Goal: Transaction & Acquisition: Subscribe to service/newsletter

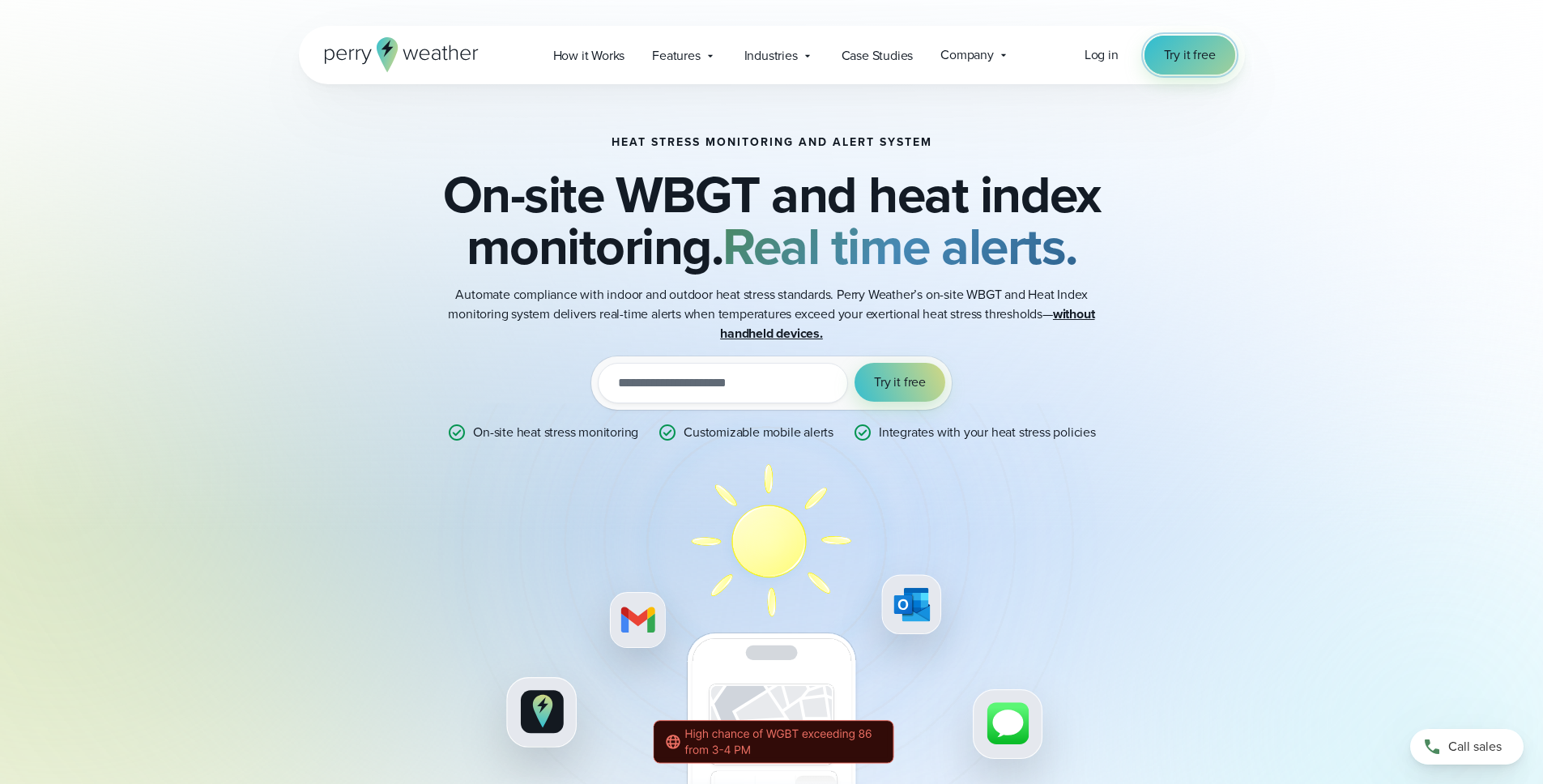
click at [1179, 61] on span "Try it free" at bounding box center [1190, 55] width 52 height 19
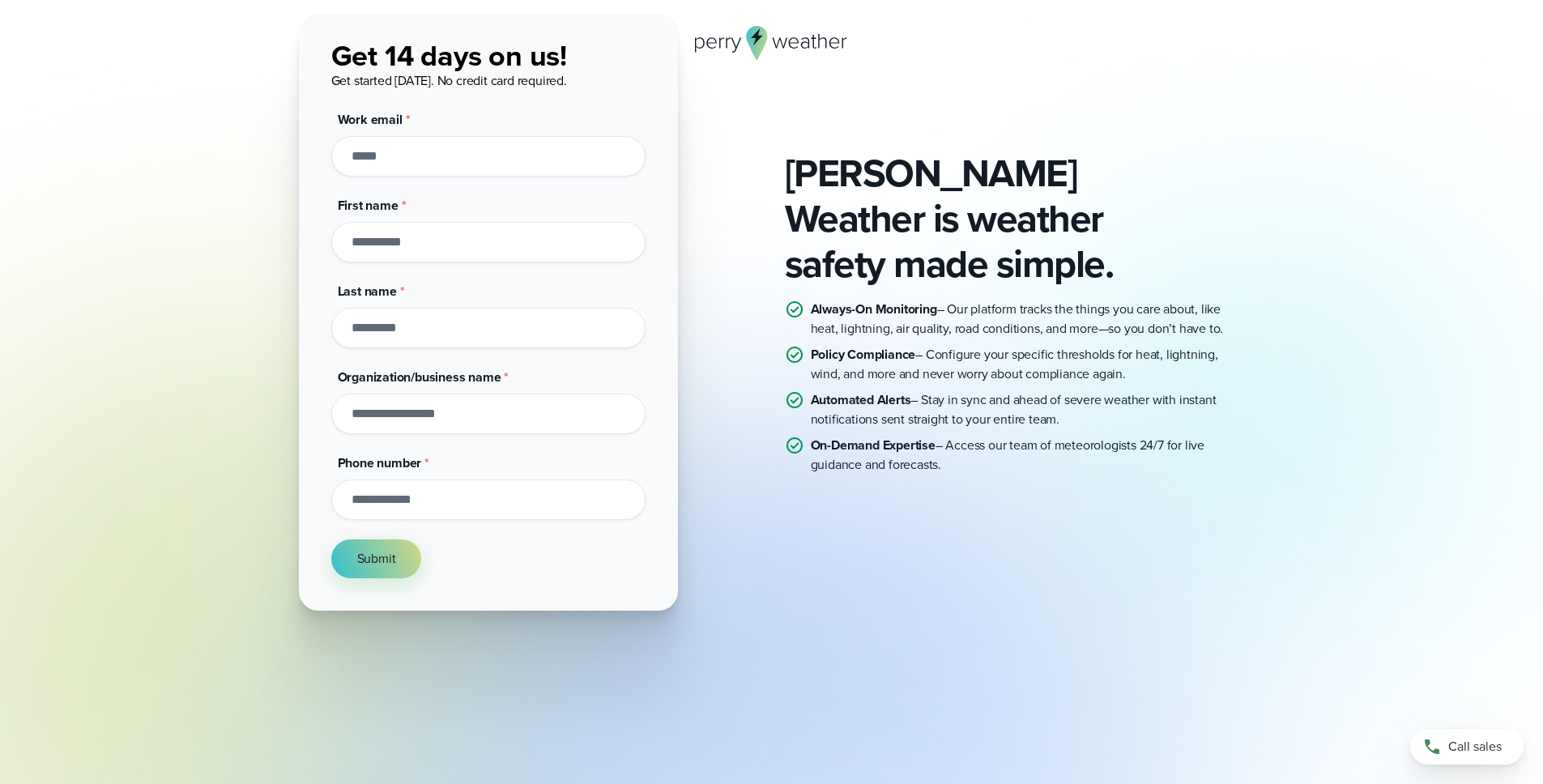
scroll to position [111, 0]
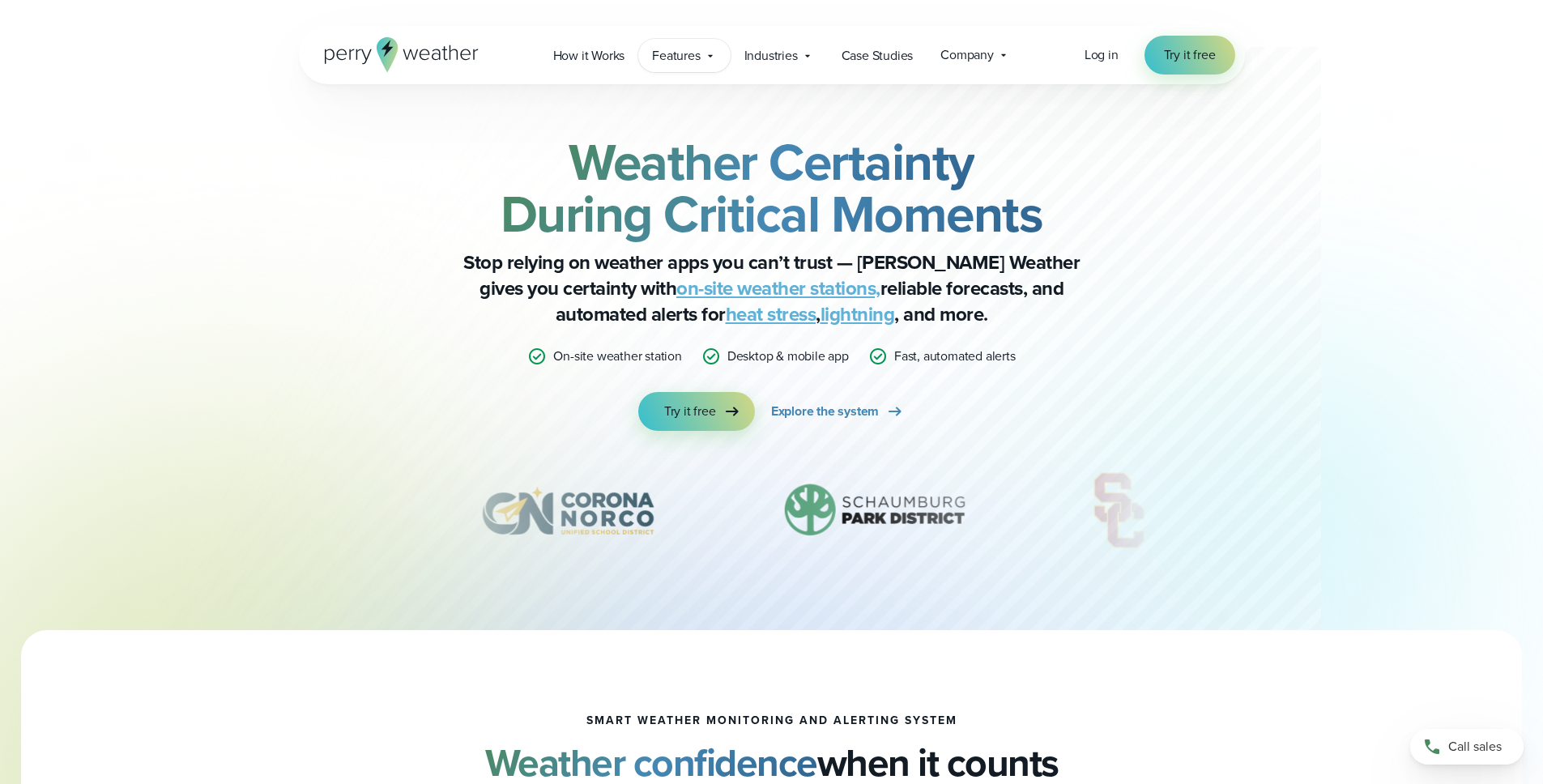
click at [699, 52] on span "Features" at bounding box center [676, 56] width 48 height 19
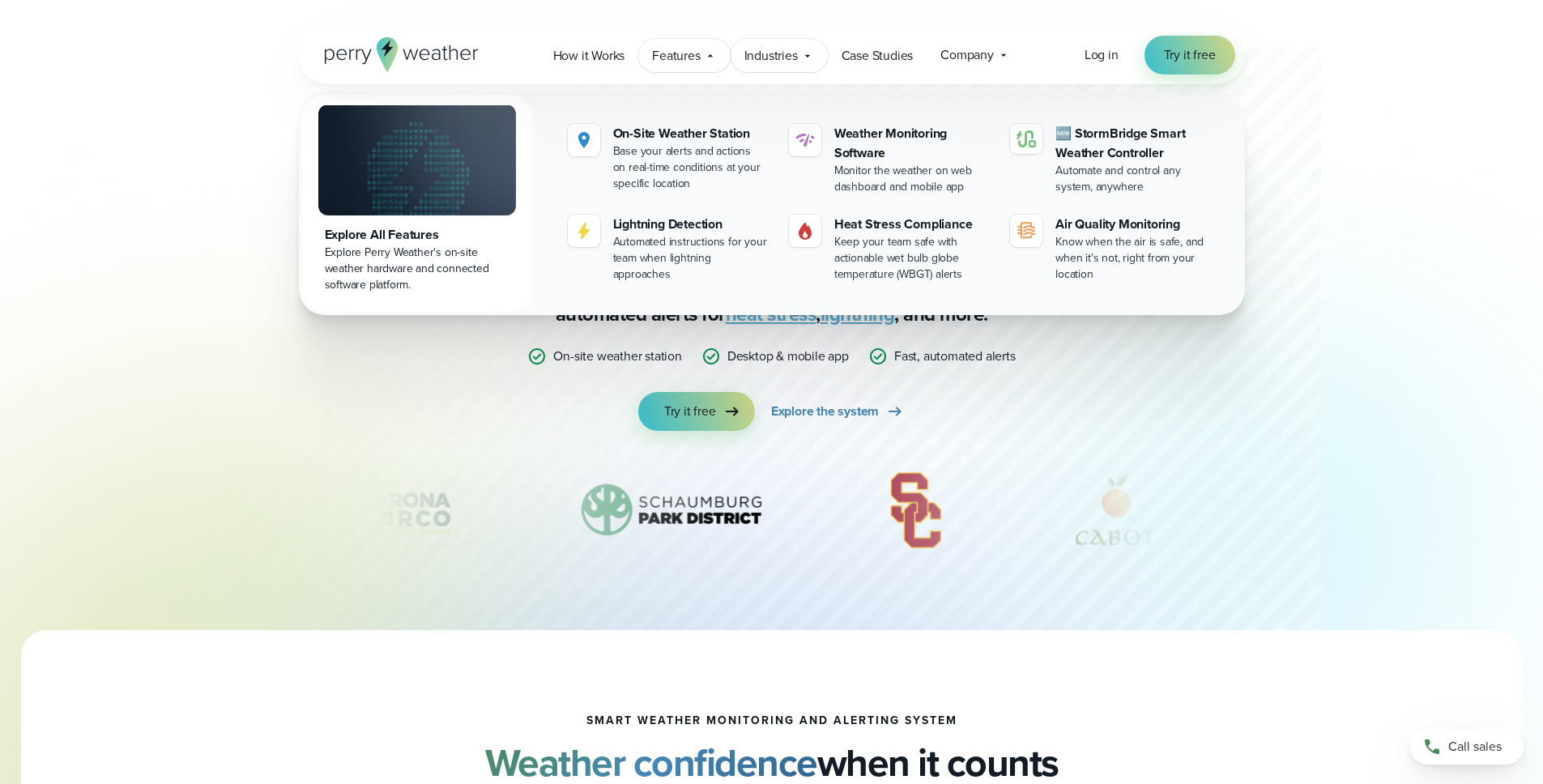
click at [795, 52] on span "Industries" at bounding box center [771, 56] width 53 height 19
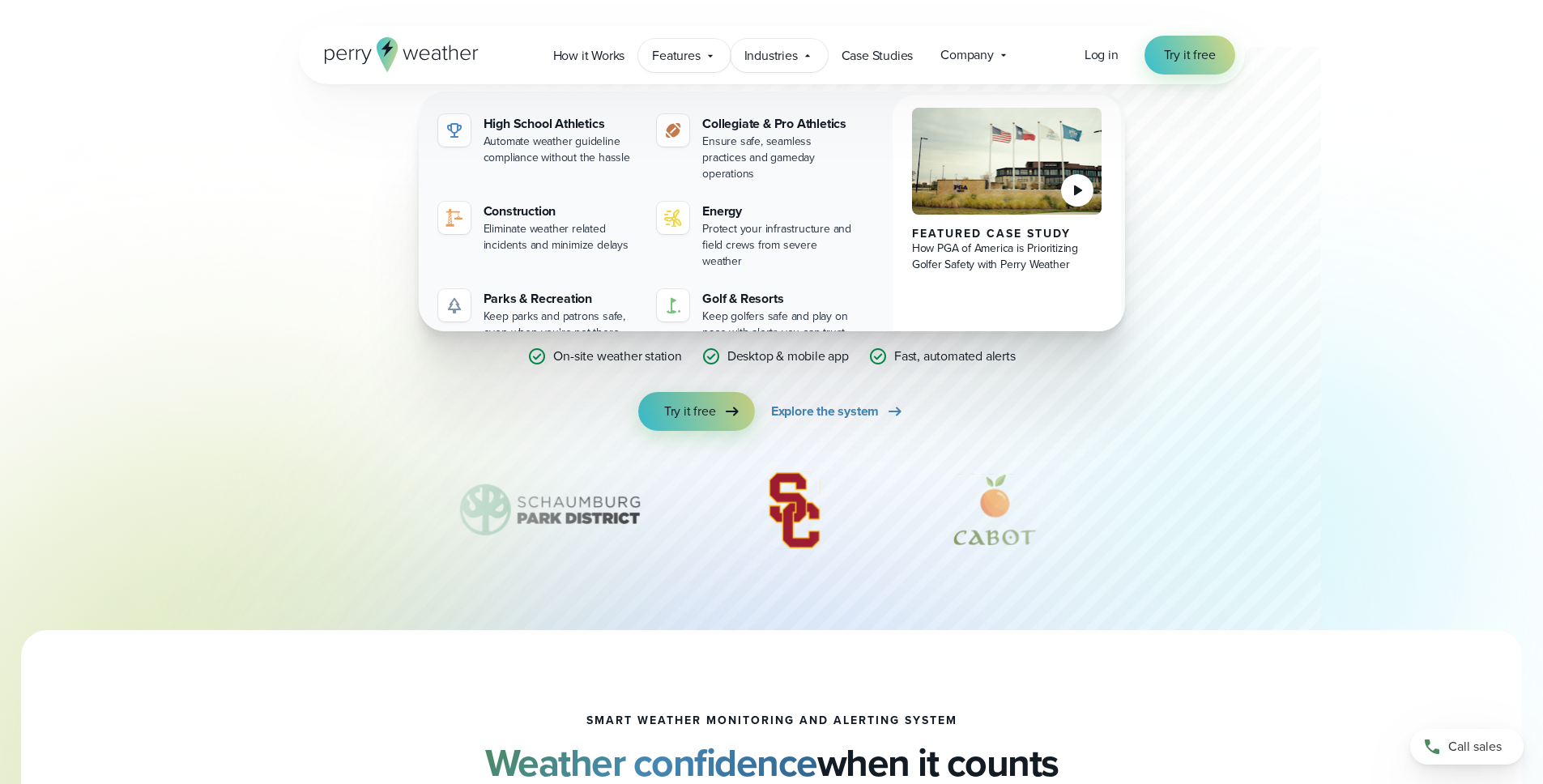
click at [665, 50] on span "Features" at bounding box center [676, 56] width 48 height 19
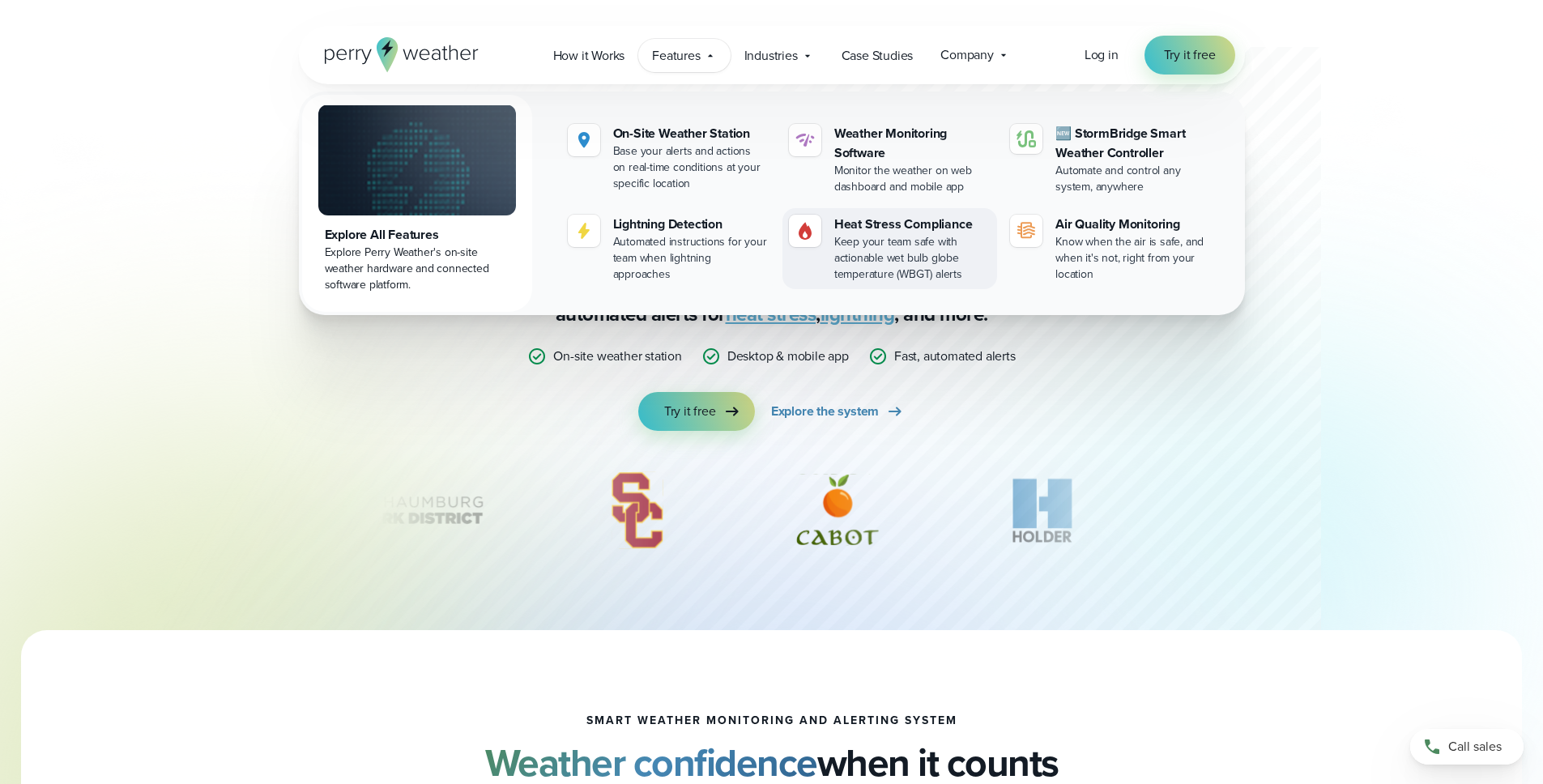
click at [915, 228] on div "Heat Stress Compliance" at bounding box center [912, 224] width 156 height 19
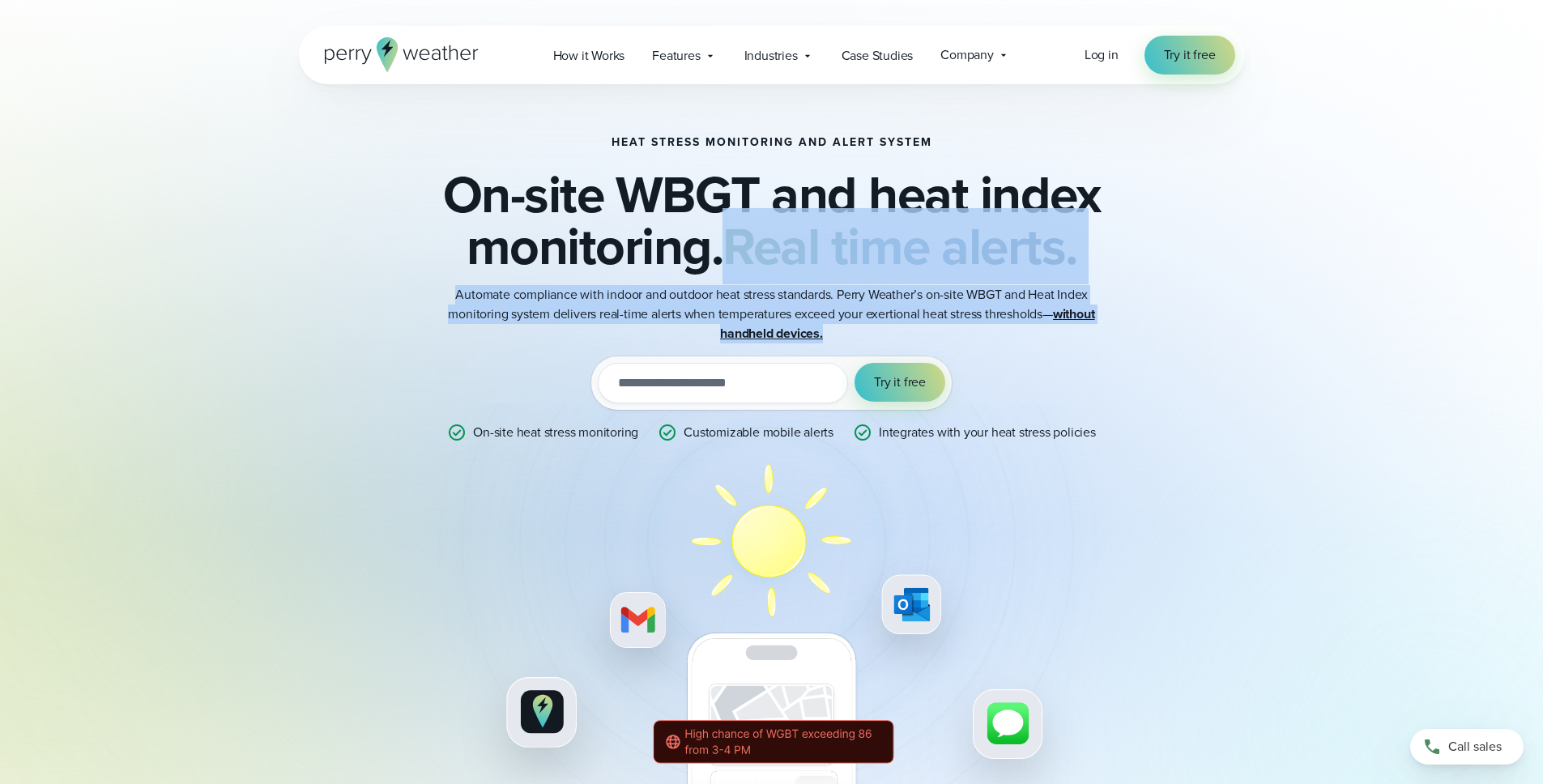
drag, startPoint x: 736, startPoint y: 250, endPoint x: 1035, endPoint y: 339, distance: 312.0
click at [1035, 339] on div "Heat Stress Monitoring and Alert System On-site WBGT and heat index monitoring.…" at bounding box center [772, 485] width 784 height 700
click at [924, 337] on p "Automate compliance with indoor and outdoor heat stress standards. Perry Weathe…" at bounding box center [772, 314] width 648 height 59
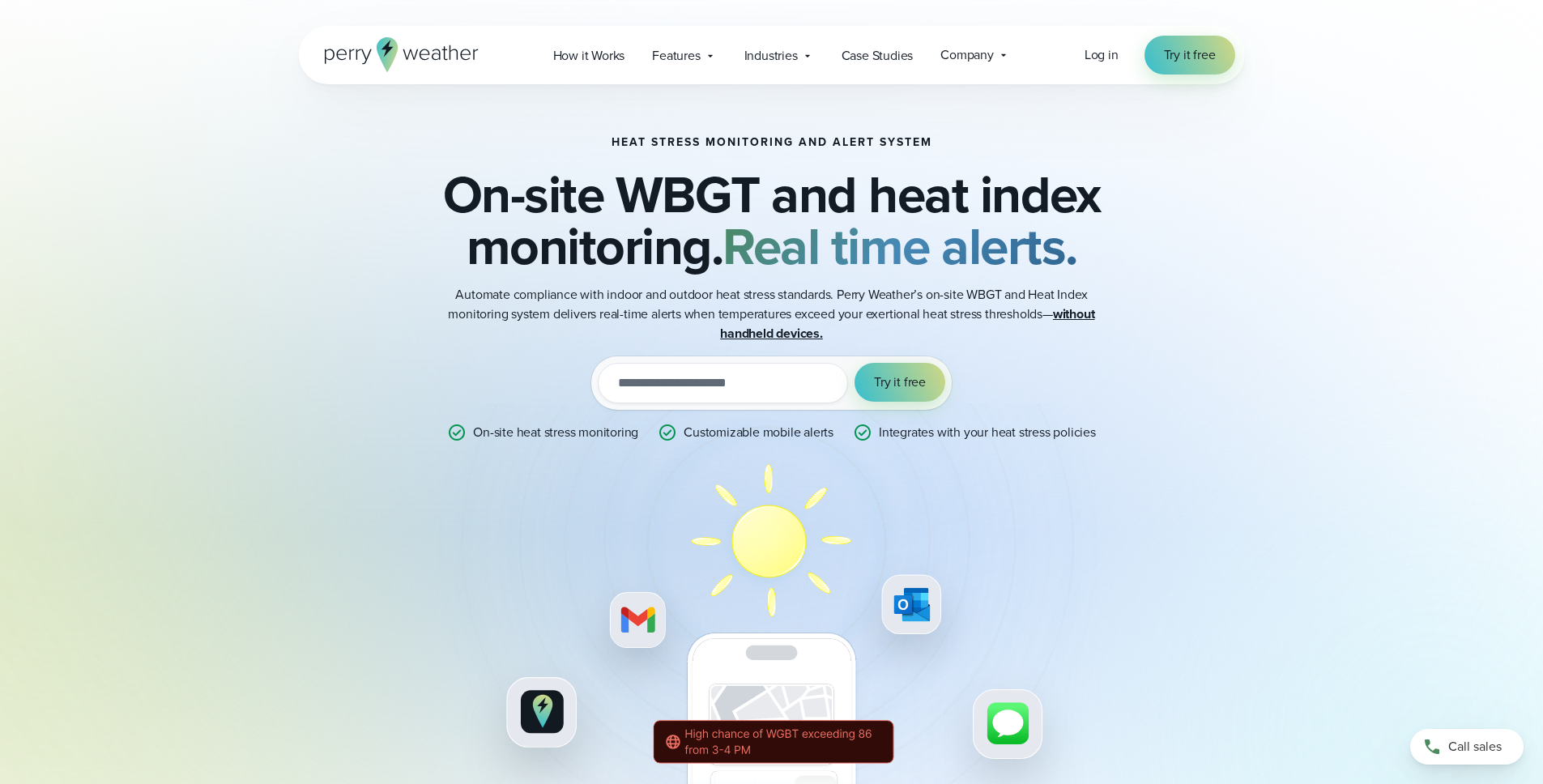
click at [754, 331] on strong "without handheld devices." at bounding box center [907, 324] width 374 height 39
click at [770, 333] on strong "without handheld devices." at bounding box center [907, 324] width 374 height 39
click at [905, 337] on p "Automate compliance with indoor and outdoor heat stress standards. Perry Weathe…" at bounding box center [772, 314] width 648 height 59
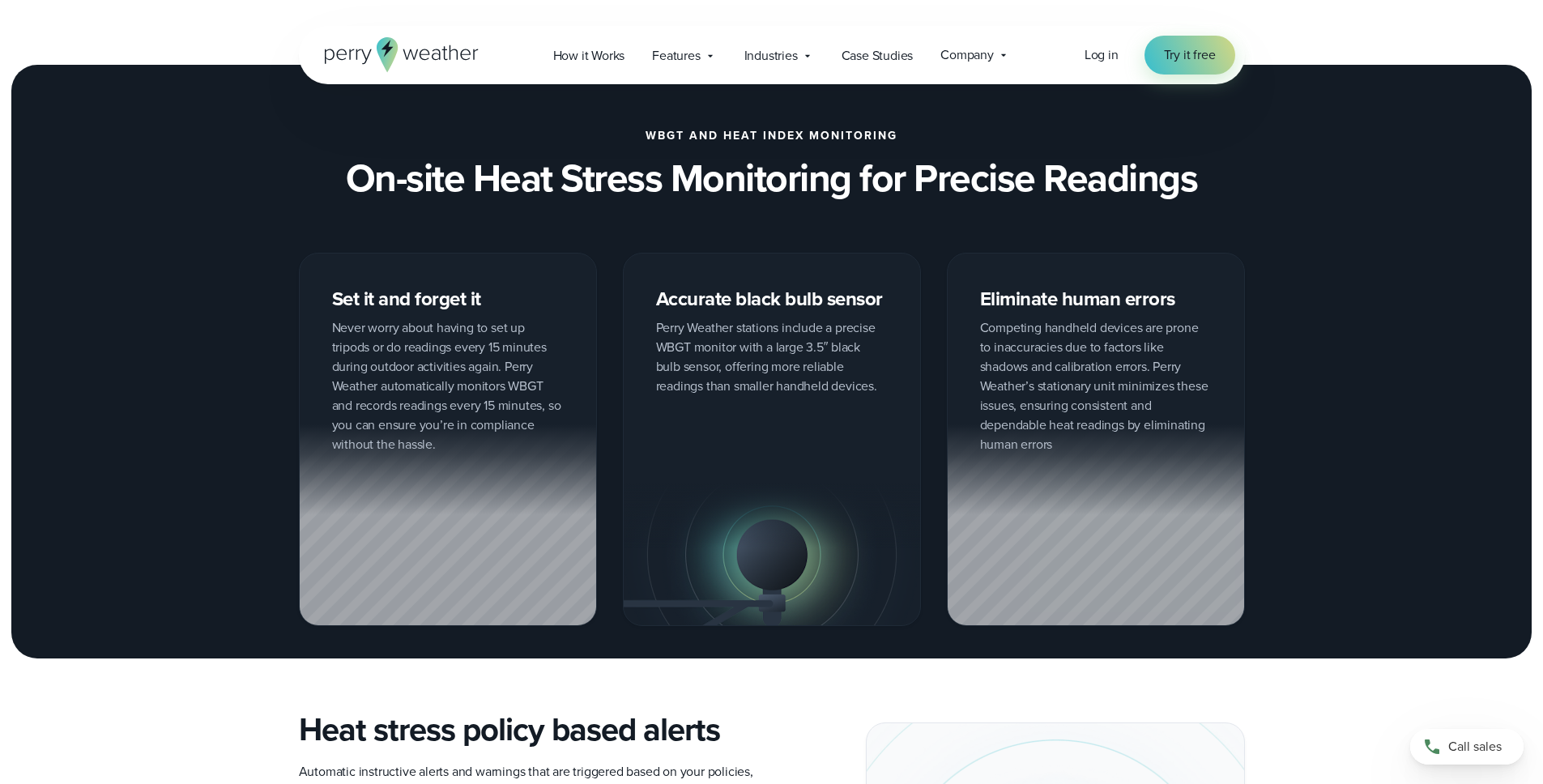
scroll to position [1449, 0]
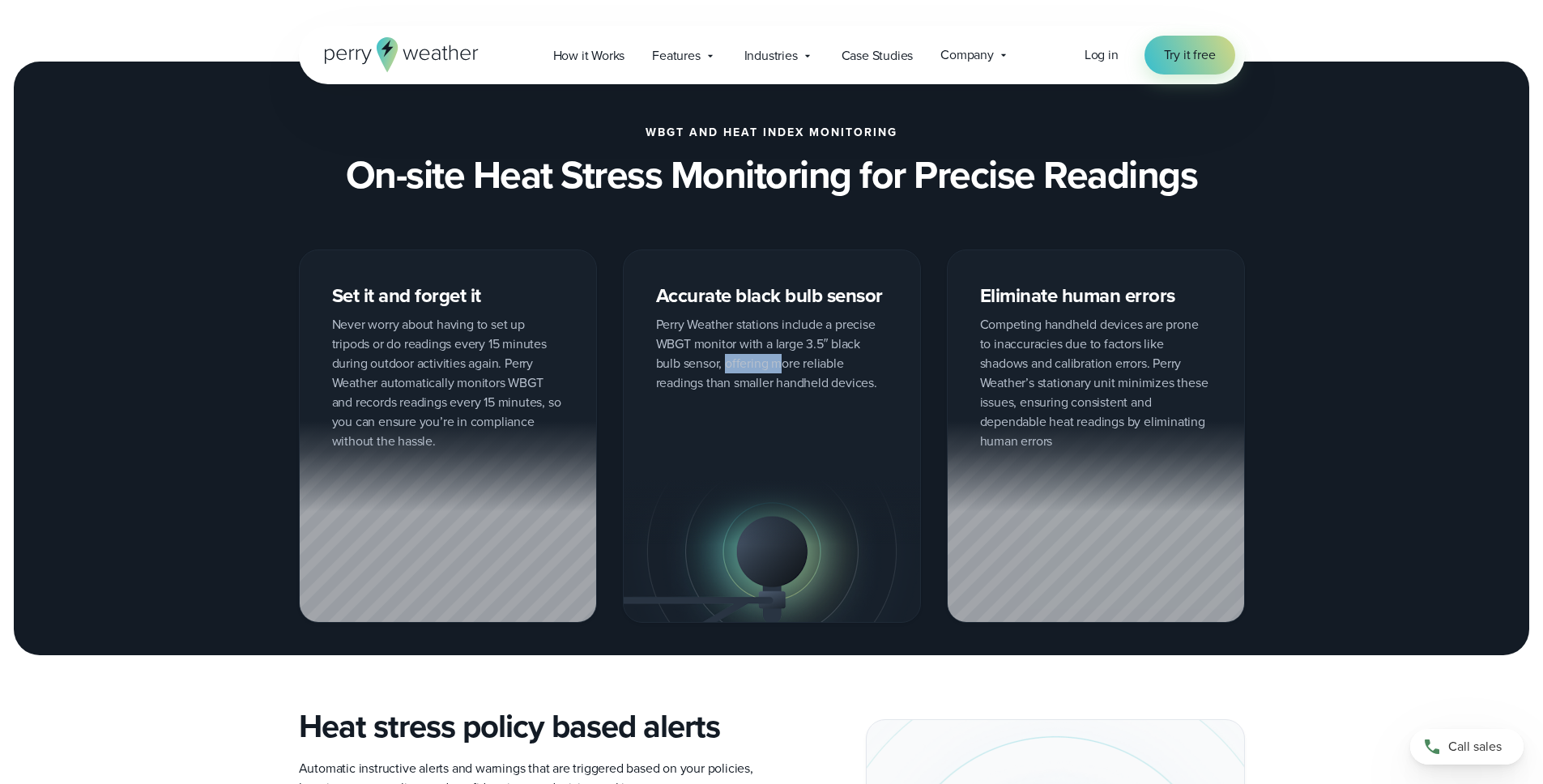
drag, startPoint x: 727, startPoint y: 364, endPoint x: 783, endPoint y: 365, distance: 56.0
click at [783, 365] on div "Accurate black bulb sensor Perry Weather stations include a precise WBGT monito…" at bounding box center [772, 436] width 298 height 374
click at [836, 367] on div "Accurate black bulb sensor Perry Weather stations include a precise WBGT monito…" at bounding box center [772, 436] width 298 height 374
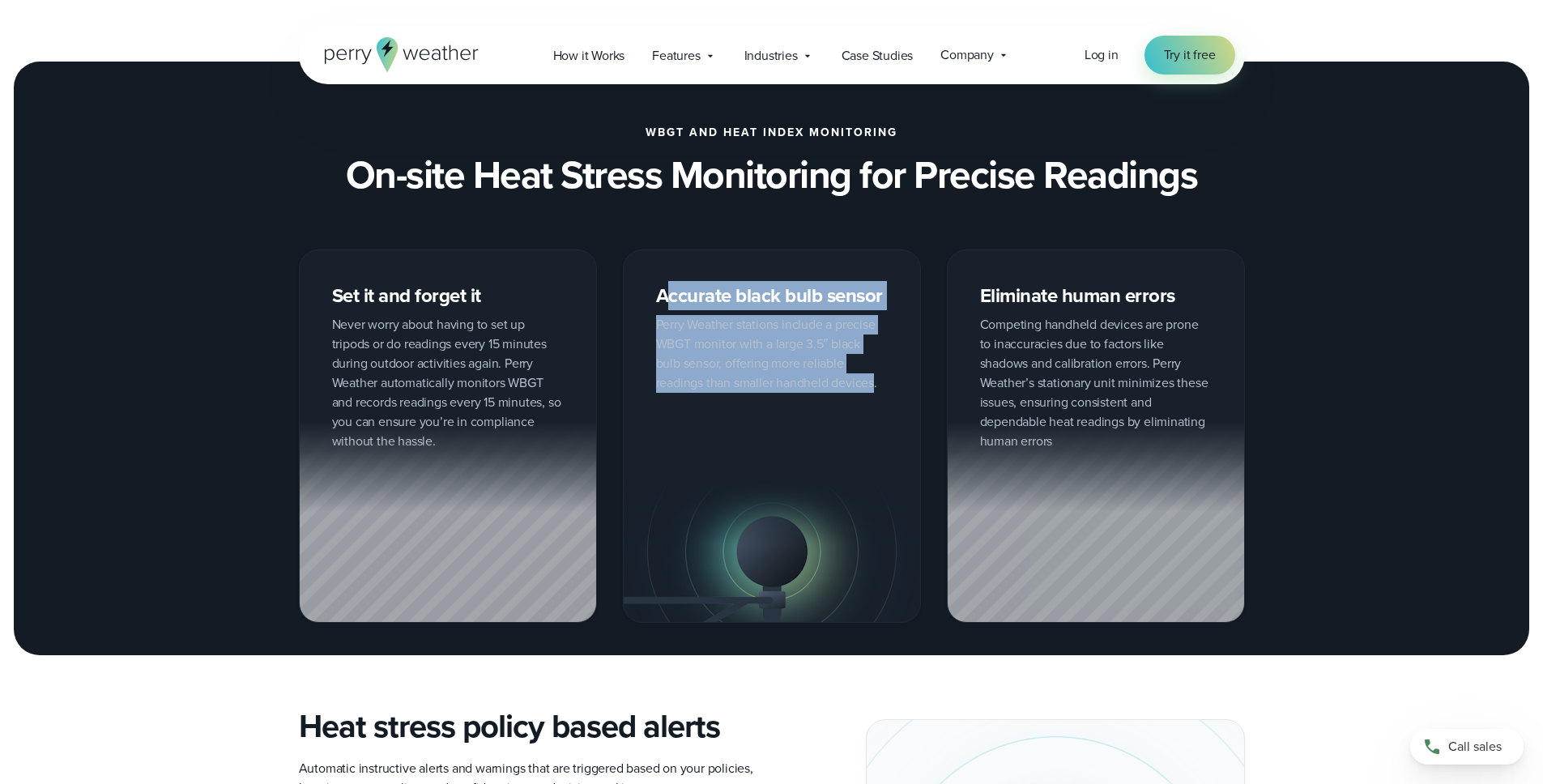
drag, startPoint x: 876, startPoint y: 388, endPoint x: 667, endPoint y: 301, distance: 226.4
click at [667, 301] on div "Accurate black bulb sensor Perry Weather stations include a precise WBGT monito…" at bounding box center [772, 436] width 298 height 374
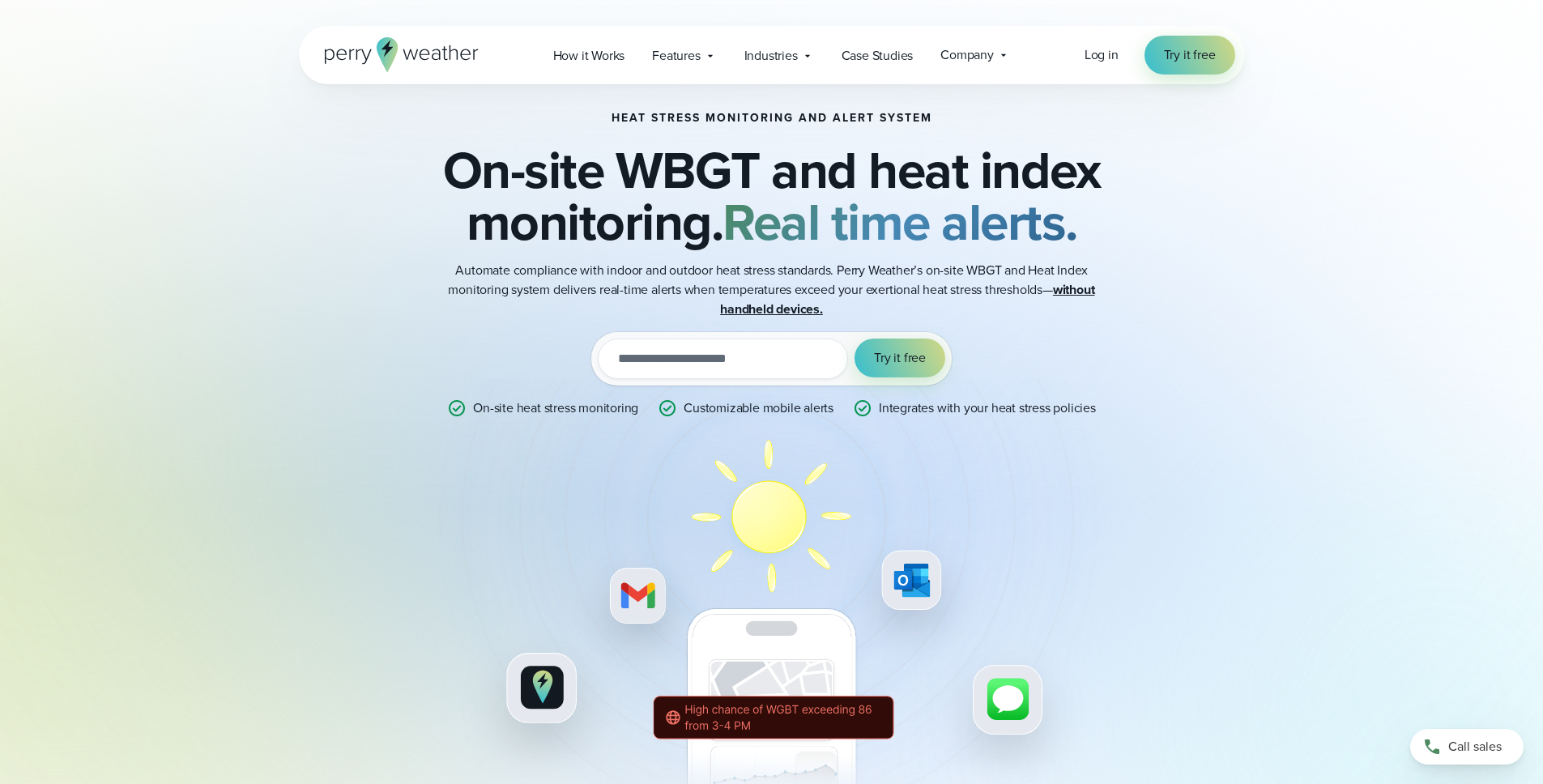
scroll to position [0, 0]
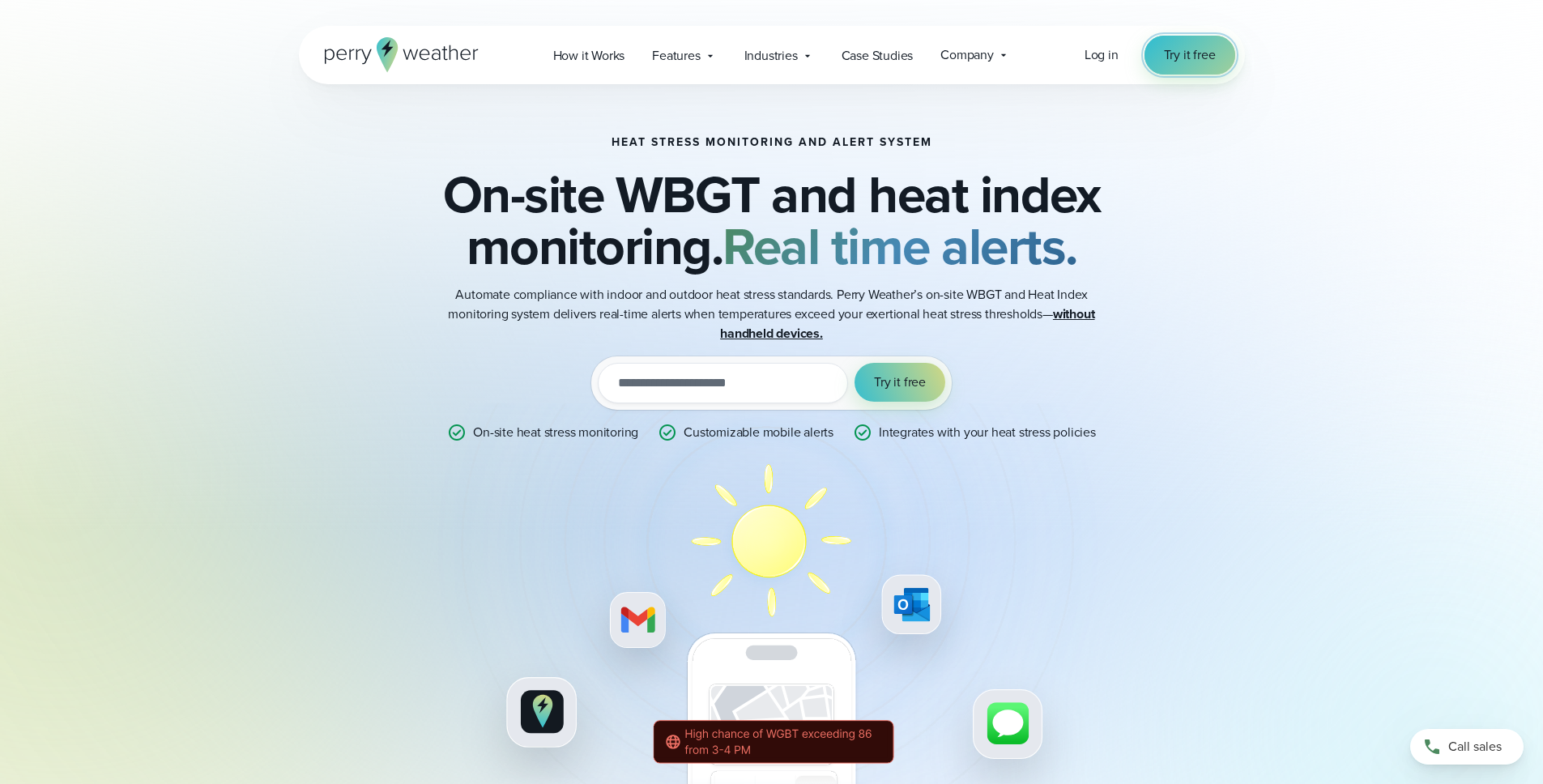
click at [1177, 67] on link "Try it free" at bounding box center [1190, 55] width 91 height 39
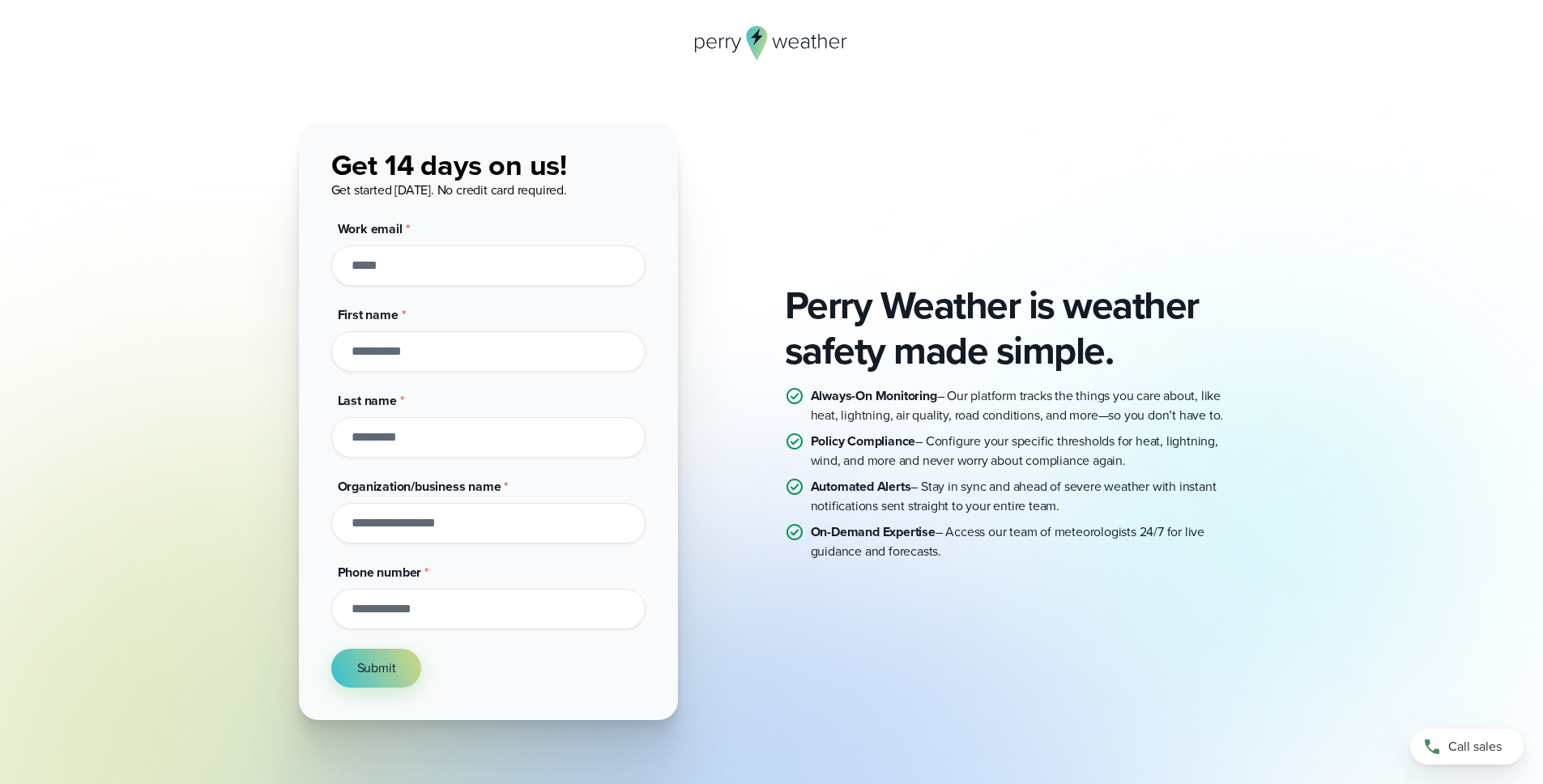
click at [476, 268] on input "Work email *" at bounding box center [488, 266] width 314 height 40
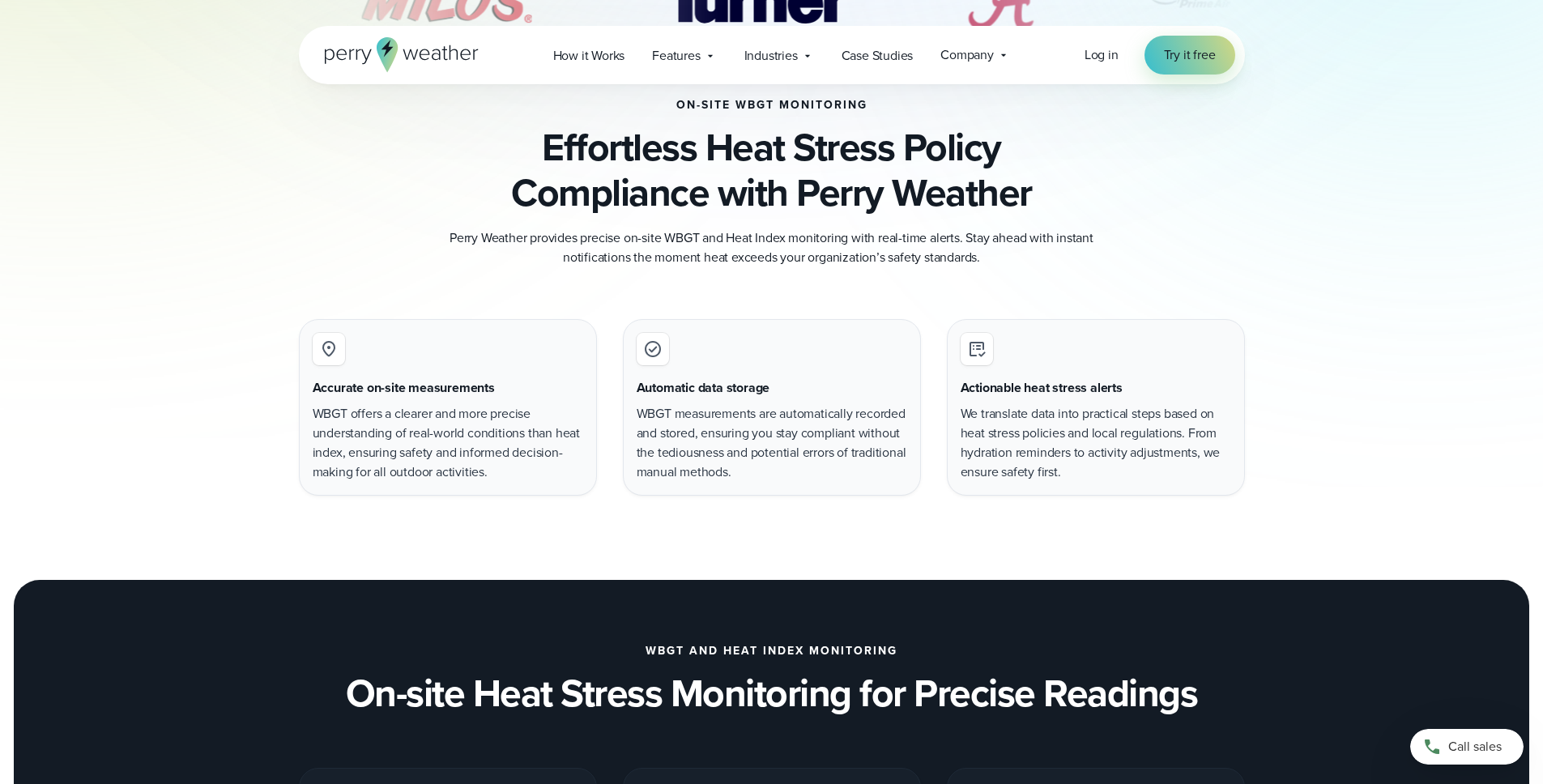
scroll to position [928, 0]
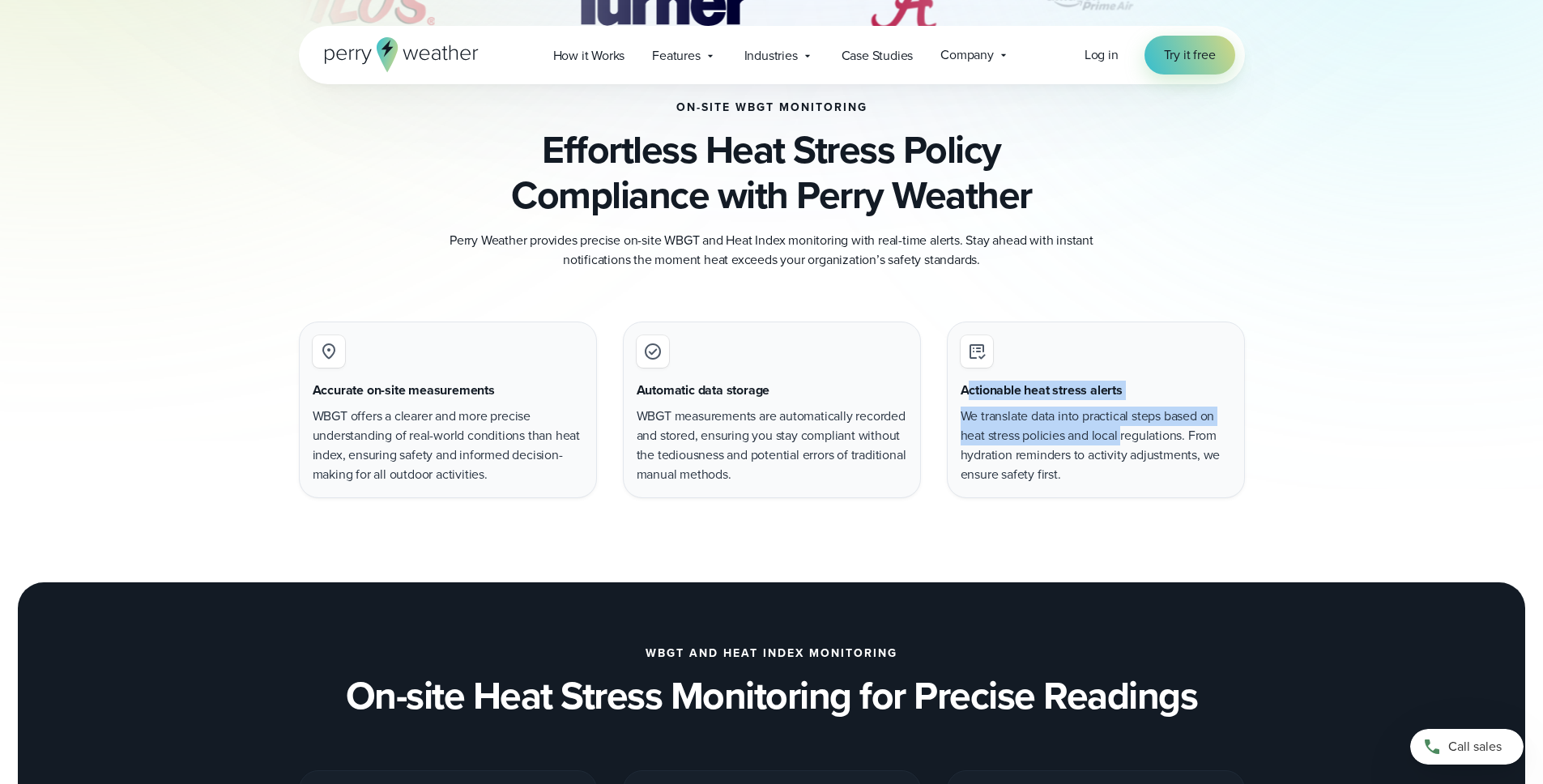
drag, startPoint x: 968, startPoint y: 391, endPoint x: 1122, endPoint y: 438, distance: 161.0
click at [1122, 438] on div "Actionable heat stress alerts We translate data into practical steps based on h…" at bounding box center [1095, 409] width 298 height 176
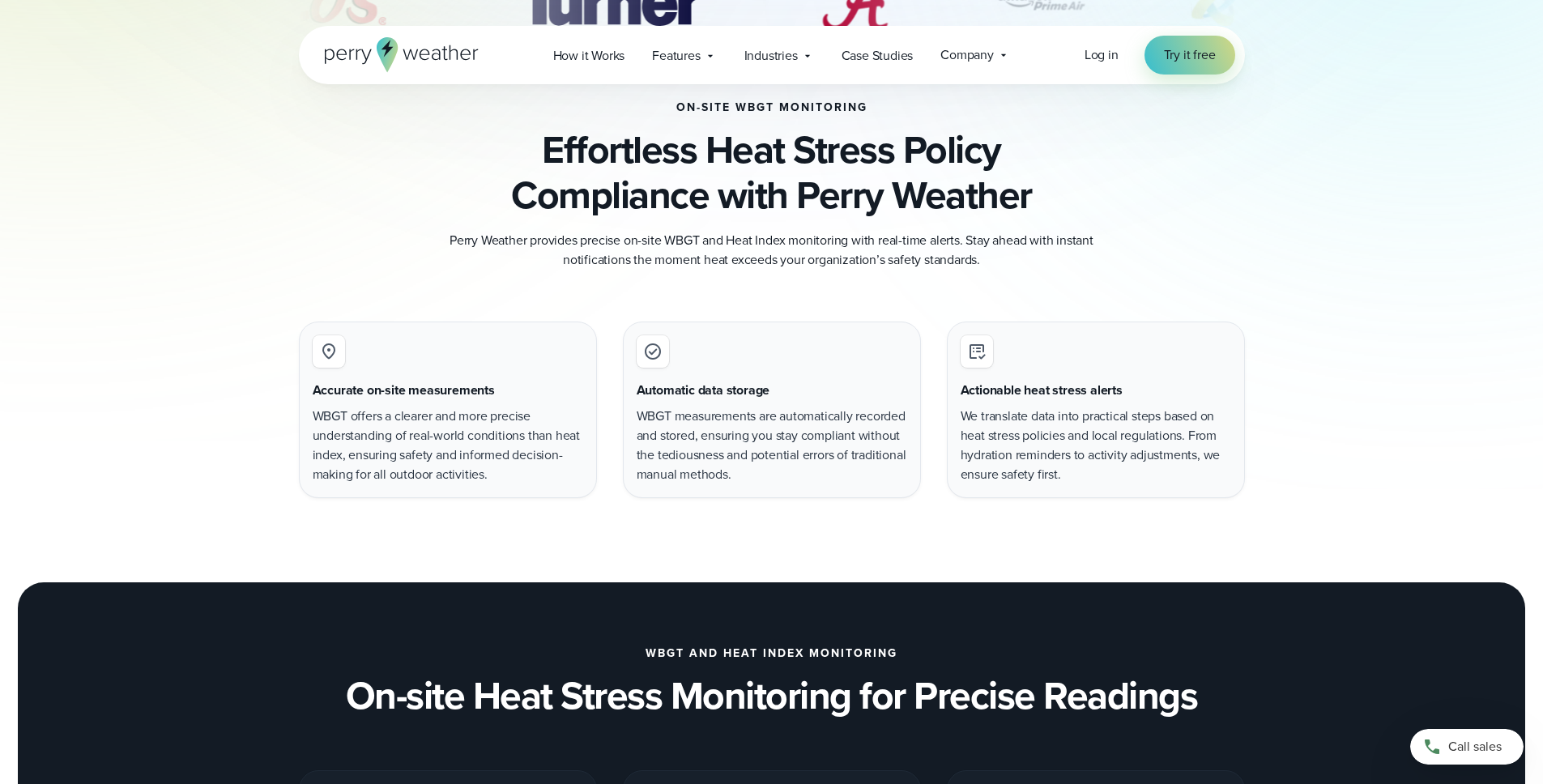
click at [745, 396] on h3 "Automatic data storage" at bounding box center [703, 390] width 134 height 19
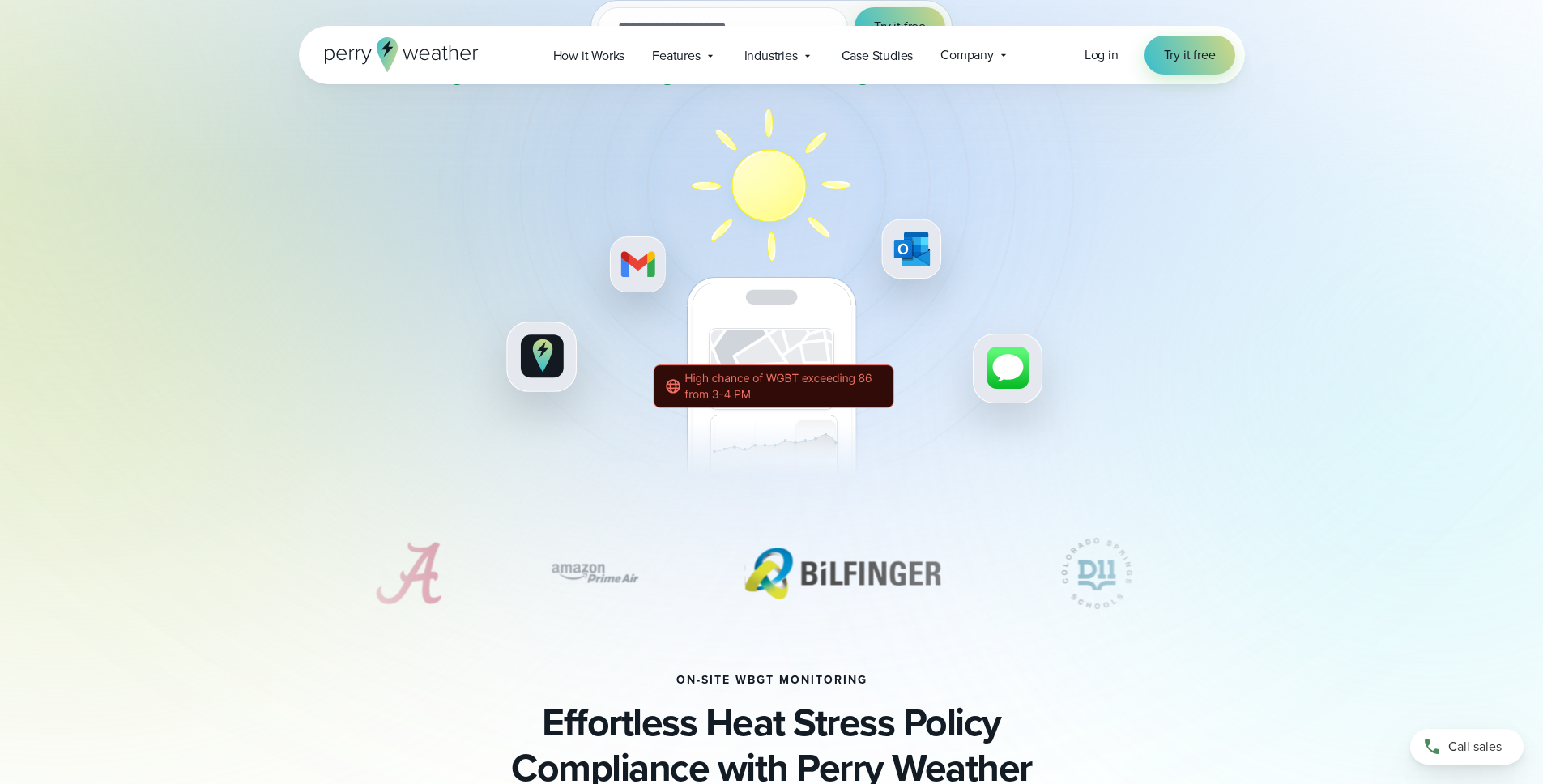
scroll to position [393, 0]
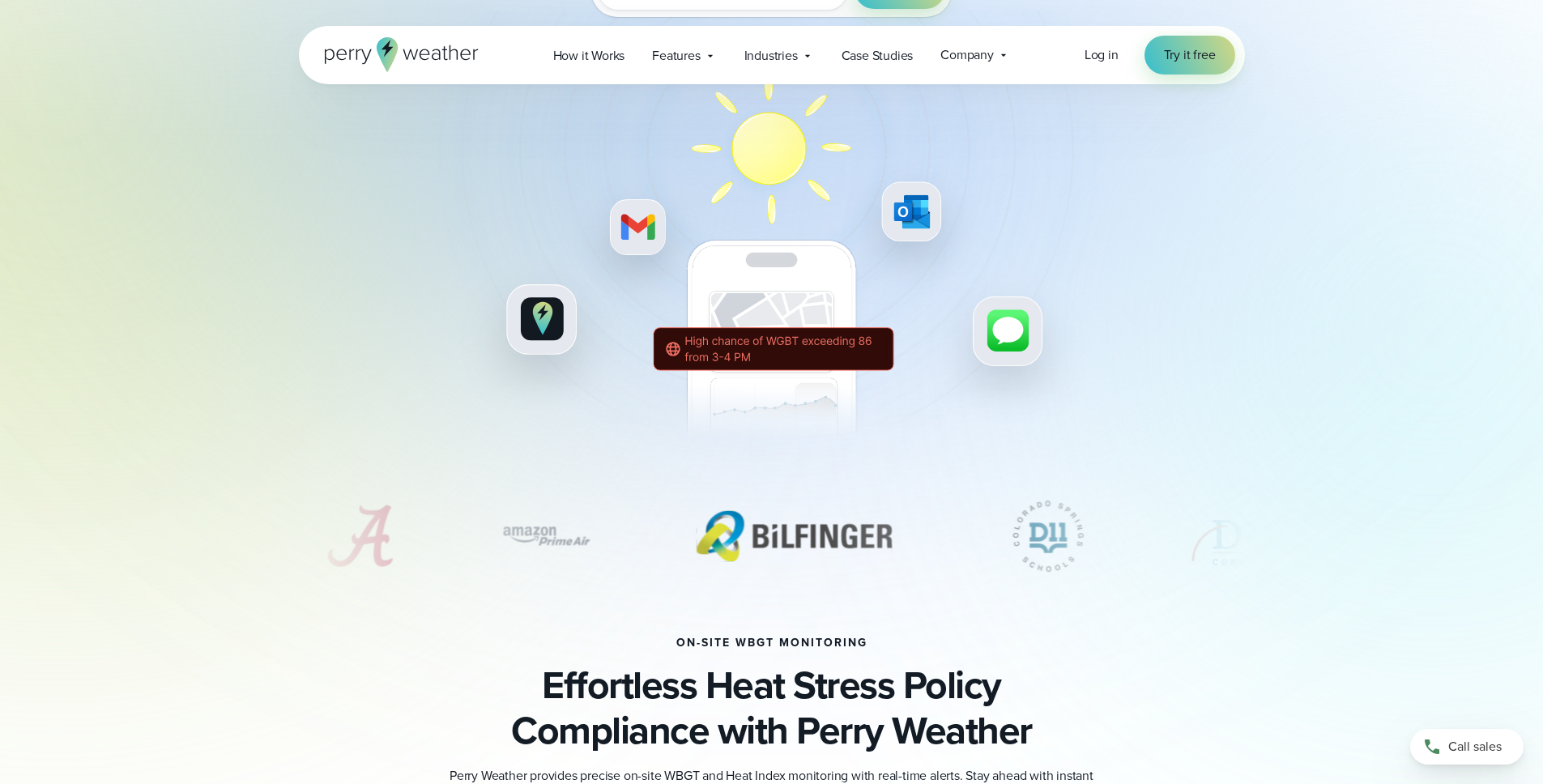
drag, startPoint x: 822, startPoint y: 526, endPoint x: 732, endPoint y: 530, distance: 90.1
click at [732, 530] on img "1 of 7" at bounding box center [794, 536] width 230 height 81
